Goal: Find specific page/section: Find specific page/section

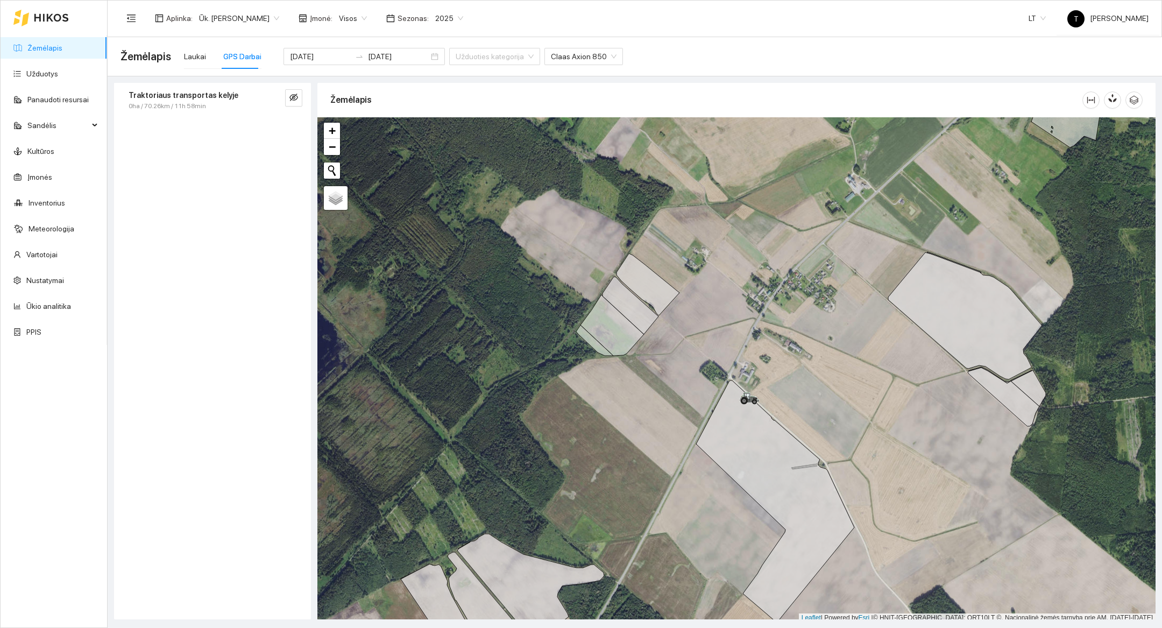
scroll to position [3, 0]
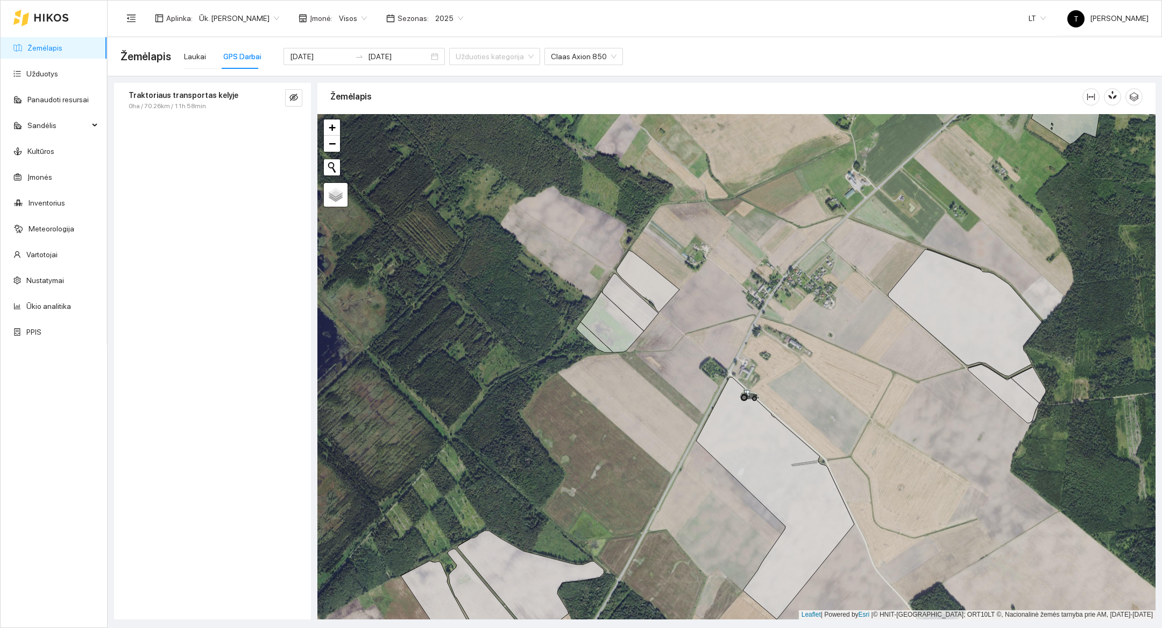
click at [48, 29] on div at bounding box center [40, 18] width 55 height 34
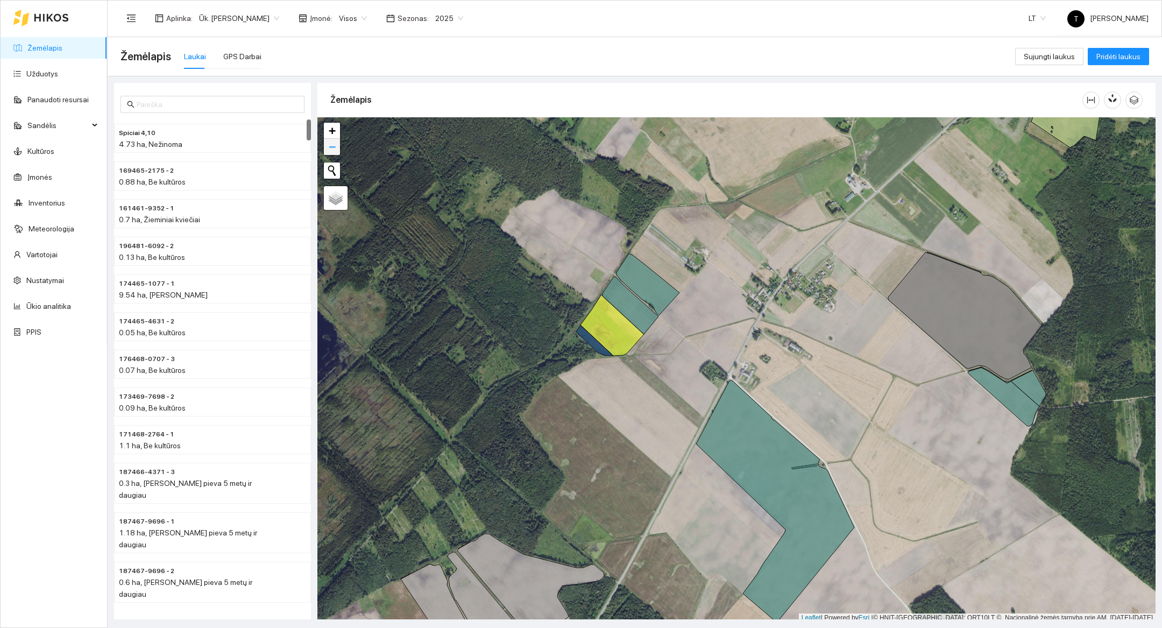
click at [338, 145] on link "−" at bounding box center [332, 147] width 16 height 16
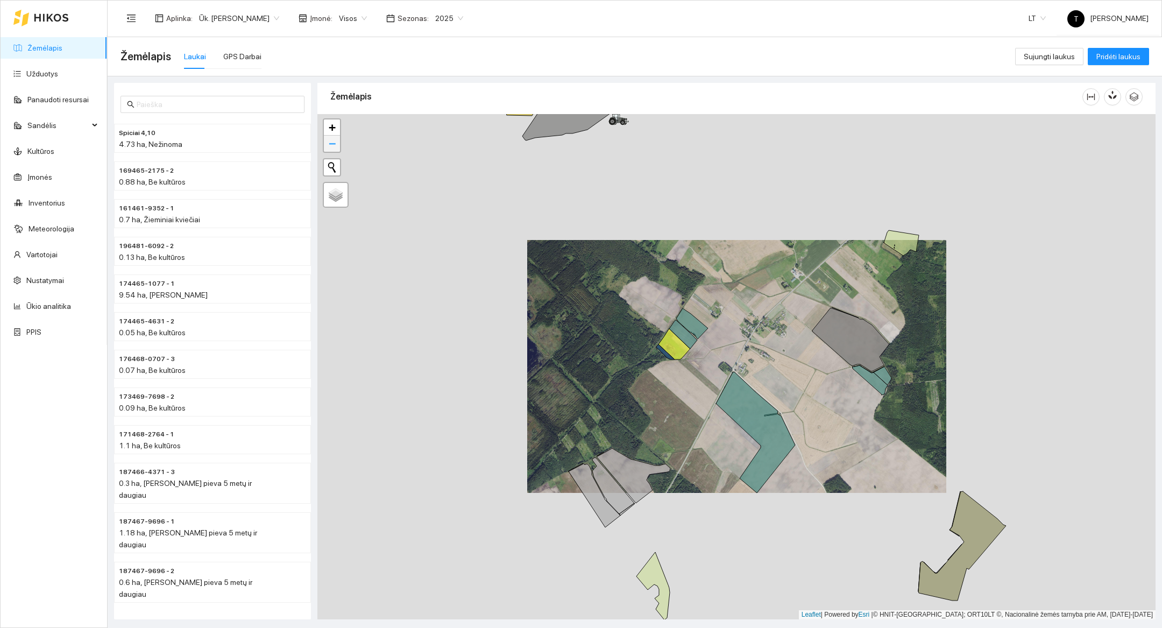
click at [338, 145] on link "−" at bounding box center [332, 144] width 16 height 16
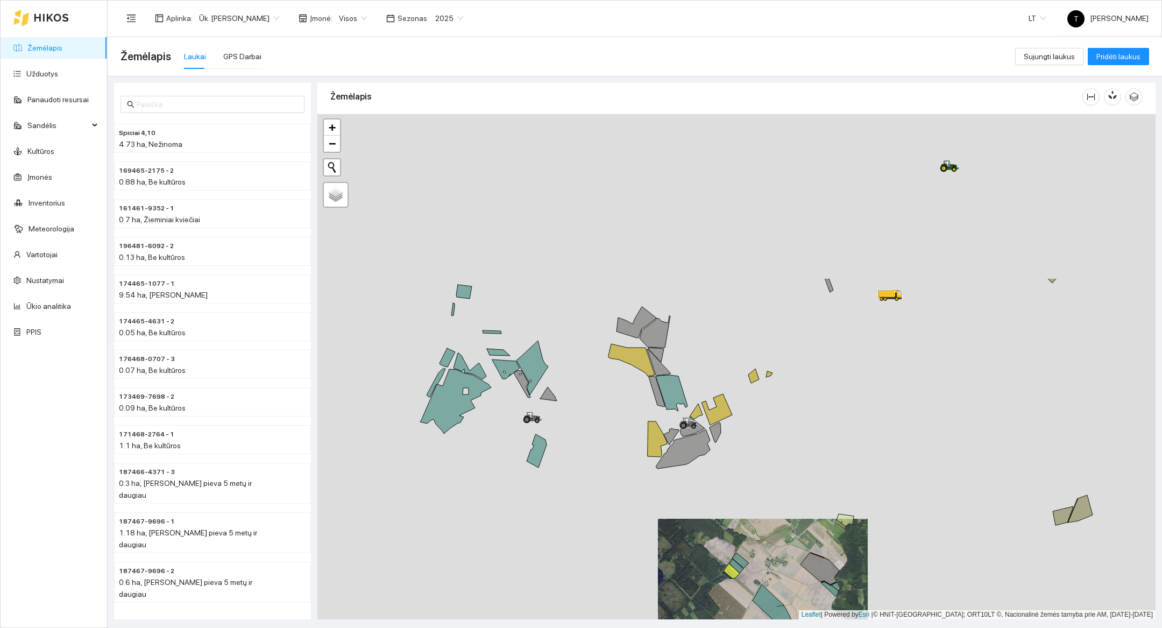
drag, startPoint x: 637, startPoint y: 196, endPoint x: 664, endPoint y: 409, distance: 215.2
click at [664, 409] on div at bounding box center [736, 366] width 838 height 505
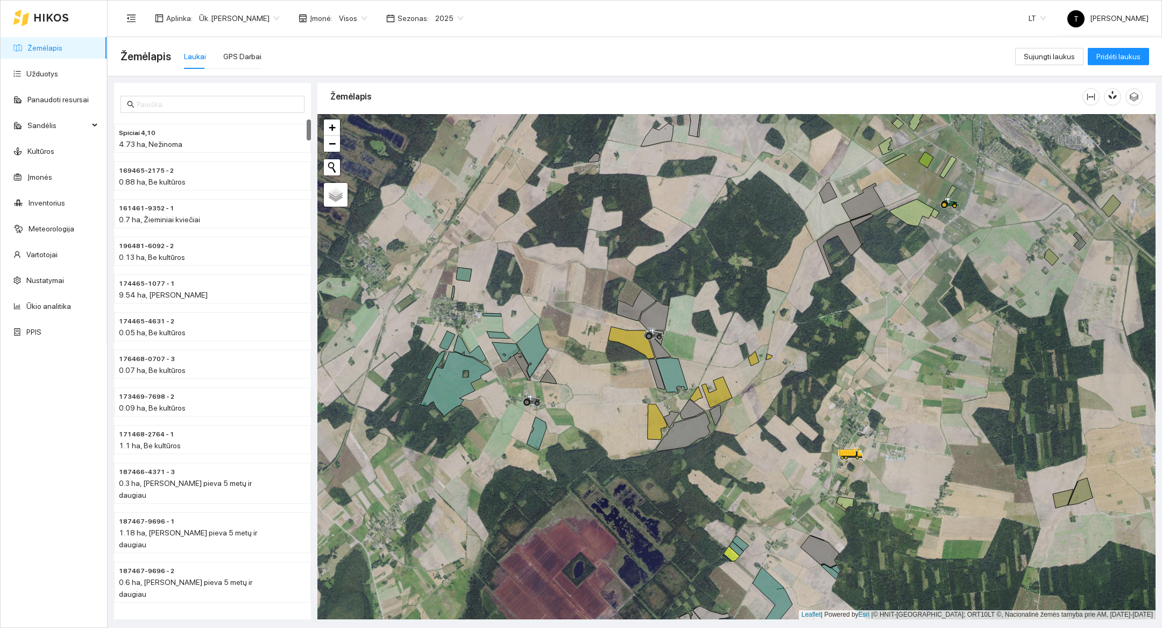
click at [429, 22] on div "2025" at bounding box center [449, 18] width 41 height 17
click at [437, 148] on div "2026" at bounding box center [435, 141] width 40 height 17
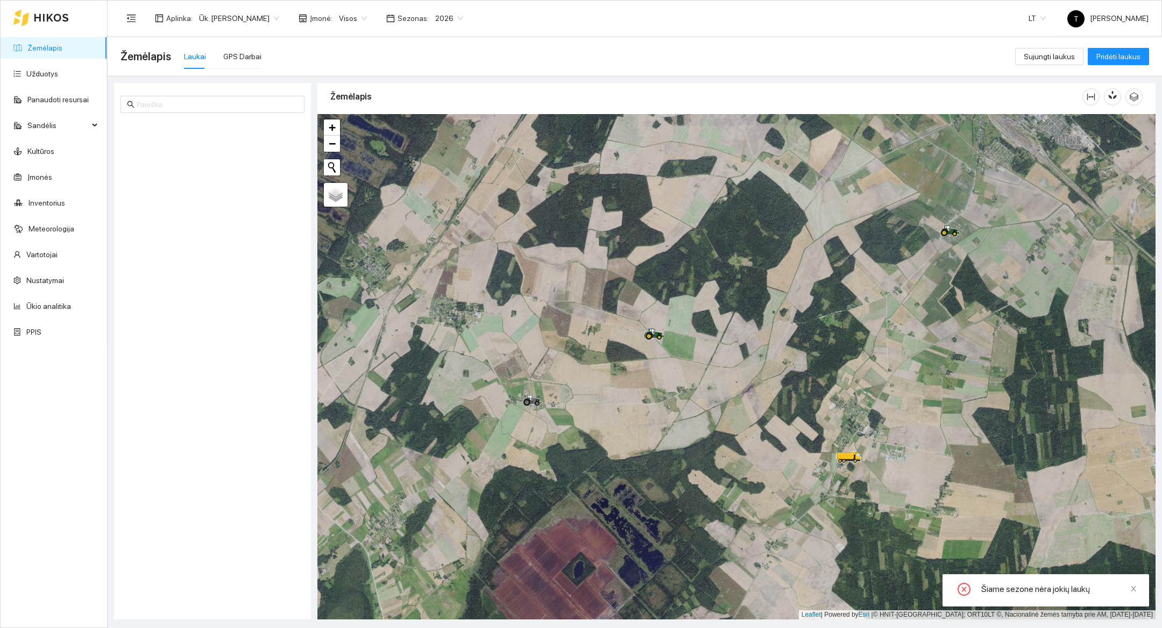
click at [680, 306] on div at bounding box center [736, 366] width 838 height 505
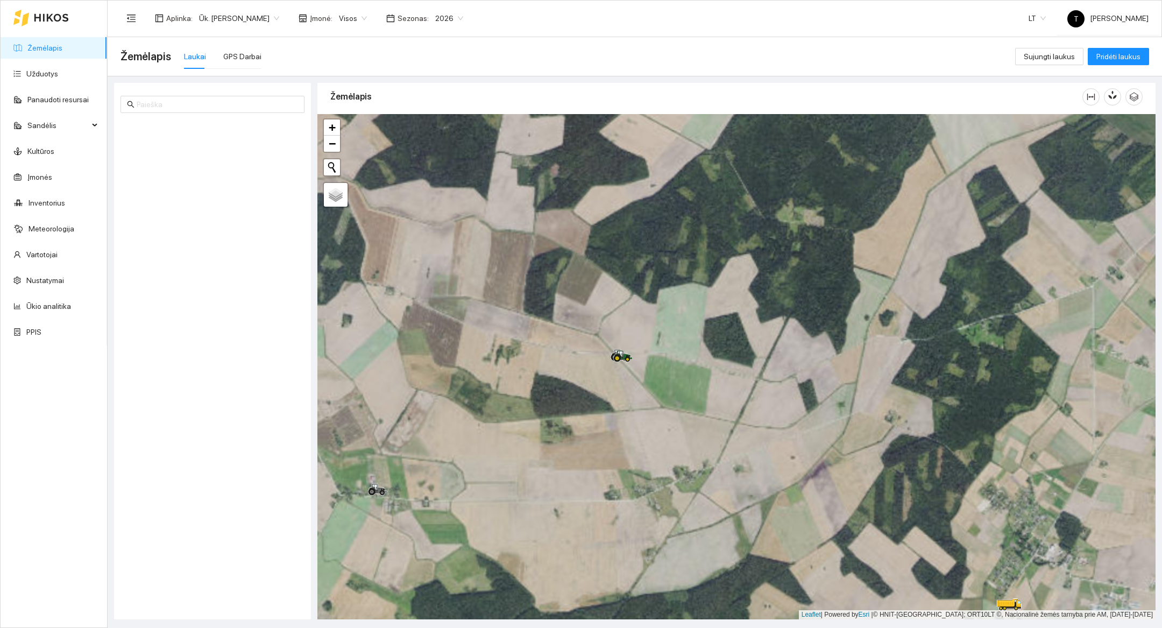
click at [651, 326] on div at bounding box center [736, 366] width 838 height 505
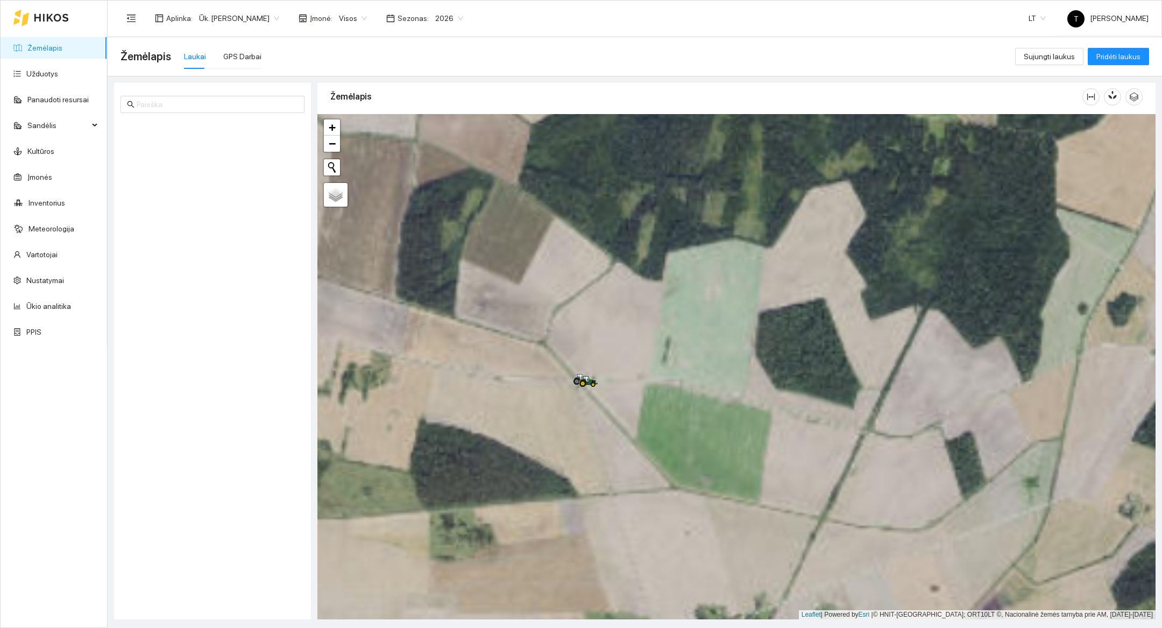
click at [635, 350] on div at bounding box center [736, 366] width 838 height 505
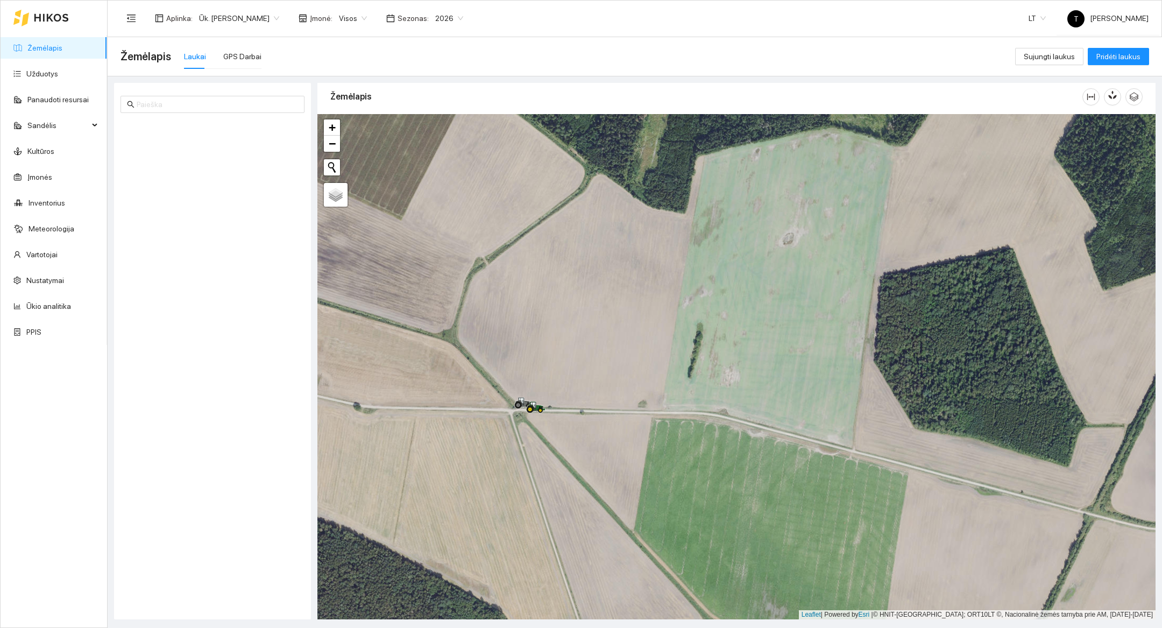
click at [258, 62] on div "Žemėlapis Laukai GPS Darbai" at bounding box center [567, 56] width 895 height 34
click at [235, 62] on div "GPS Darbai" at bounding box center [242, 56] width 38 height 25
click at [289, 96] on button "button" at bounding box center [293, 97] width 17 height 17
click at [430, 32] on div "Aplinka : Ūk. [PERSON_NAME] Įmonė : Visos Sezonas : 2026 LT T [PERSON_NAME]" at bounding box center [634, 18] width 1028 height 35
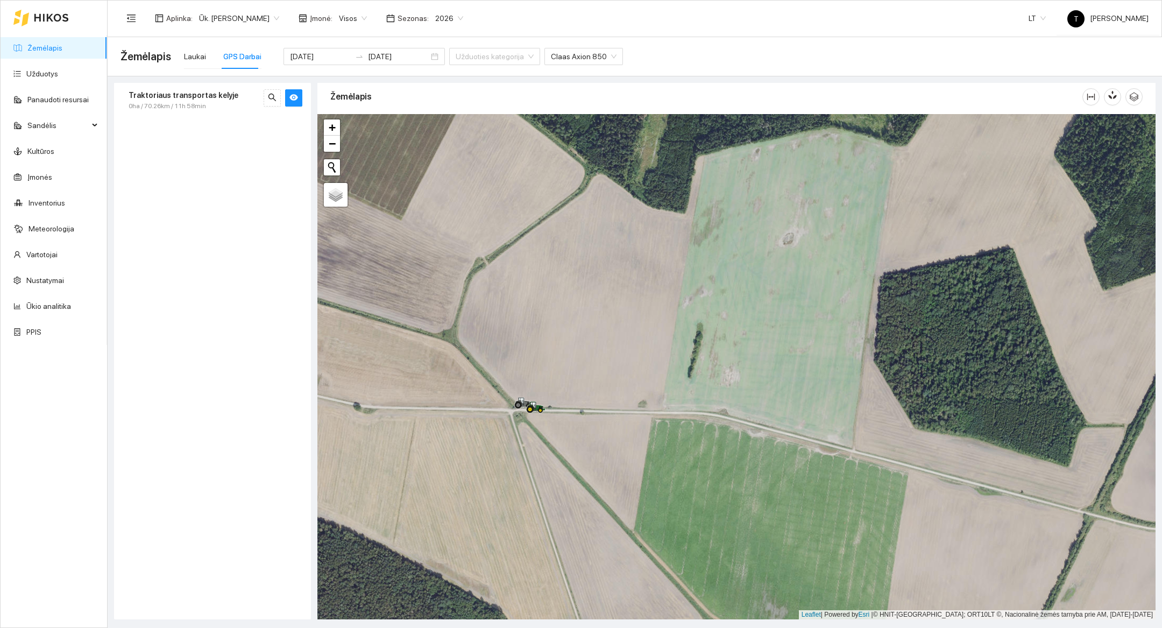
click at [438, 22] on span "2026" at bounding box center [449, 18] width 28 height 16
click at [435, 122] on div "2025" at bounding box center [434, 125] width 27 height 12
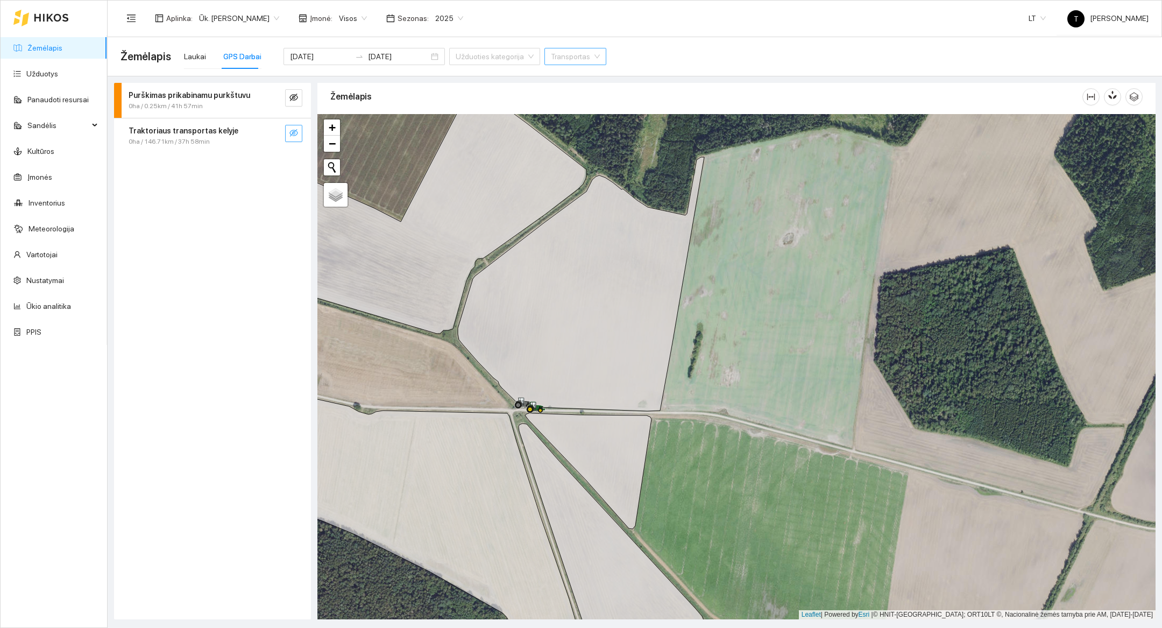
click at [288, 130] on button "button" at bounding box center [293, 133] width 17 height 17
click at [271, 133] on icon "search" at bounding box center [272, 133] width 9 height 9
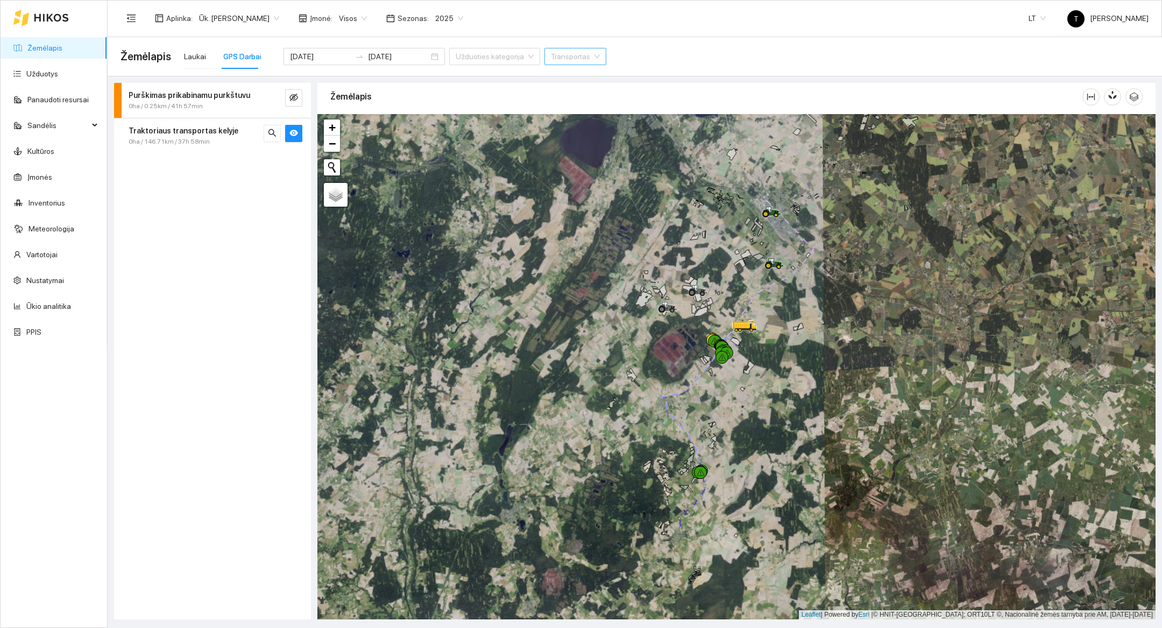
click at [44, 16] on icon at bounding box center [51, 18] width 34 height 8
